Goal: Information Seeking & Learning: Understand process/instructions

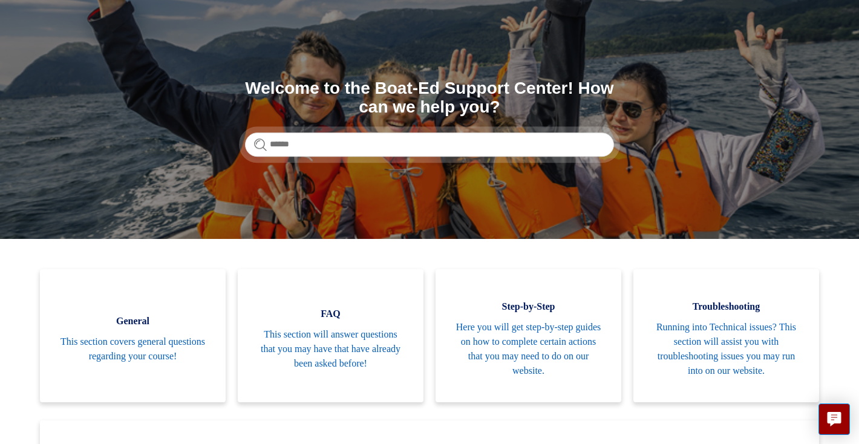
scroll to position [79, 0]
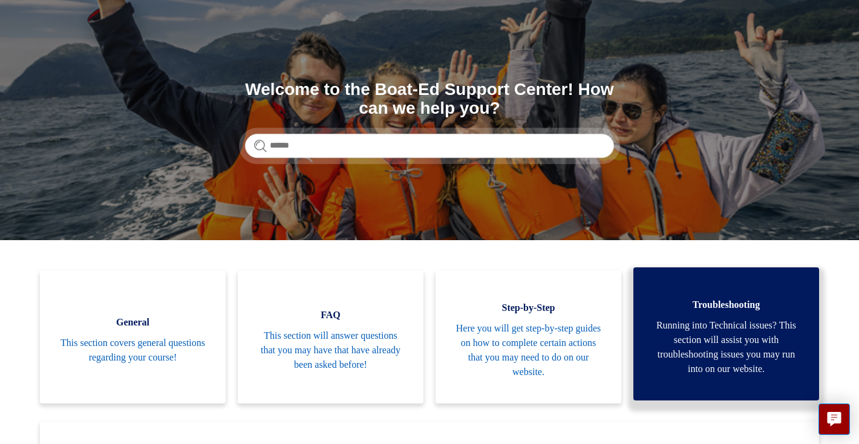
click at [673, 330] on span "Running into Technical issues? This section will assist you with troubleshootin…" at bounding box center [726, 347] width 149 height 58
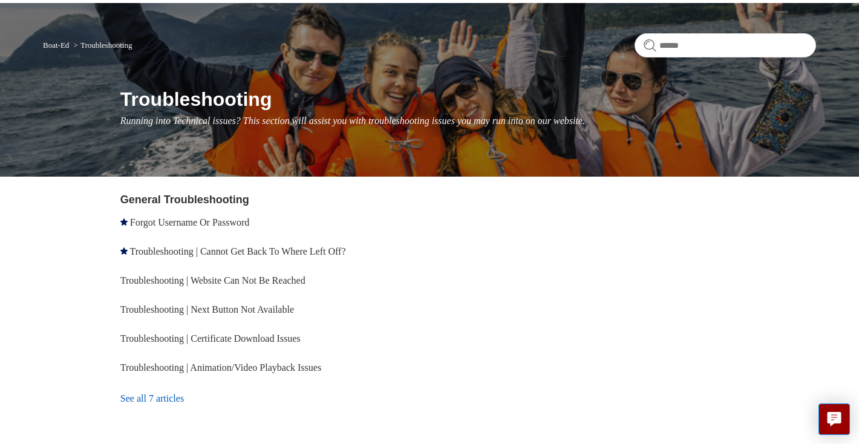
scroll to position [139, 0]
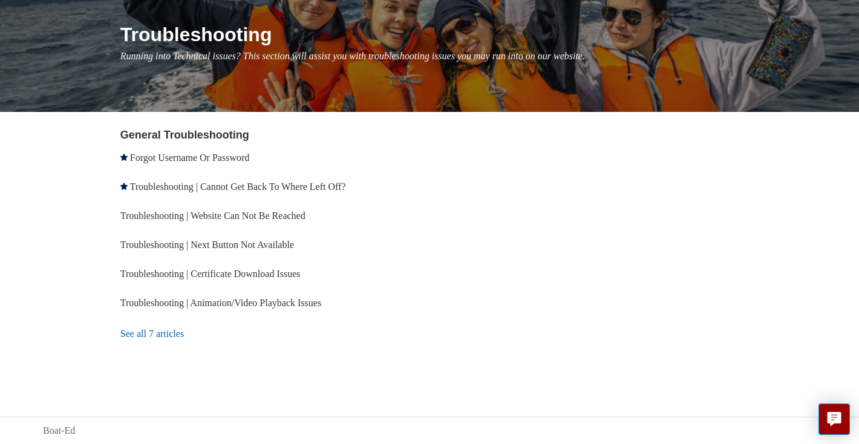
click at [174, 329] on link "See all 7 articles" at bounding box center [277, 334] width 314 height 33
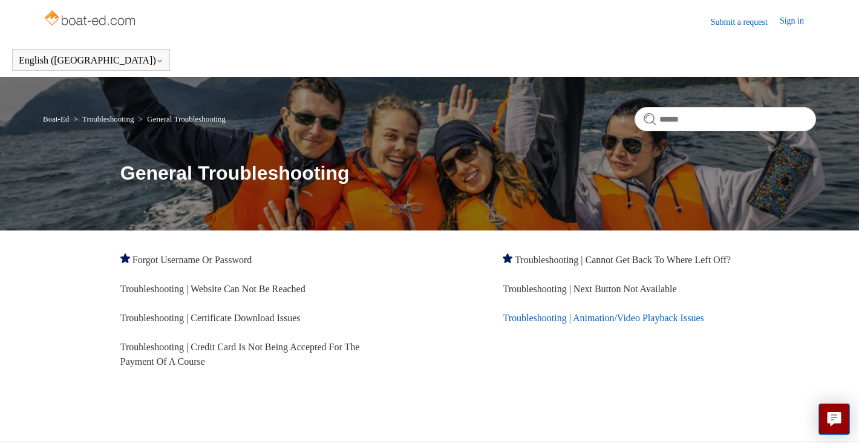
click at [522, 319] on link "Troubleshooting | Animation/Video Playback Issues" at bounding box center [603, 318] width 201 height 10
